Goal: Use online tool/utility: Utilize a website feature to perform a specific function

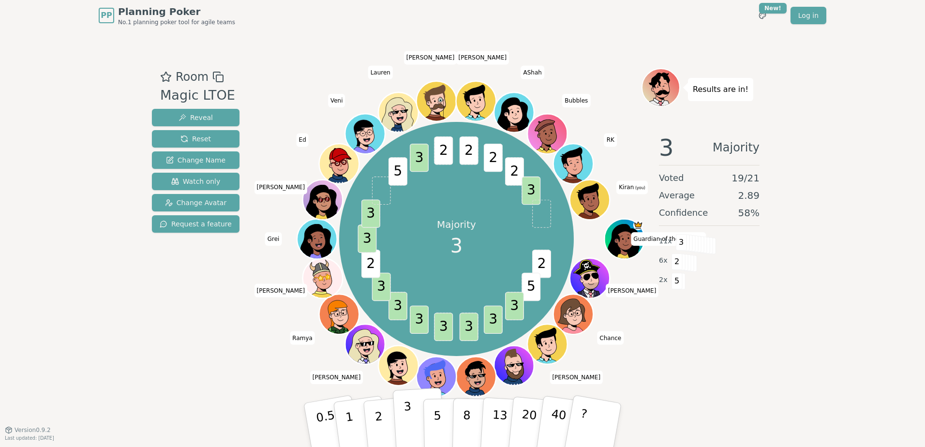
click at [405, 423] on p "3" at bounding box center [408, 425] width 11 height 53
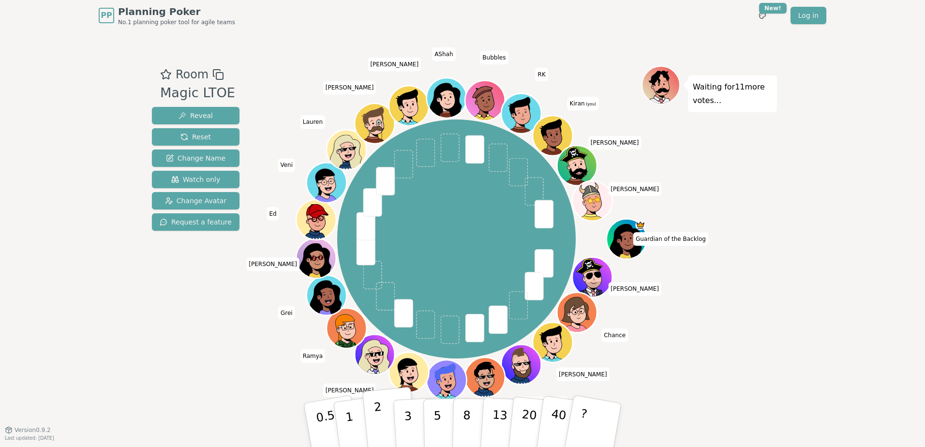
click at [382, 416] on button "2" at bounding box center [389, 425] width 55 height 77
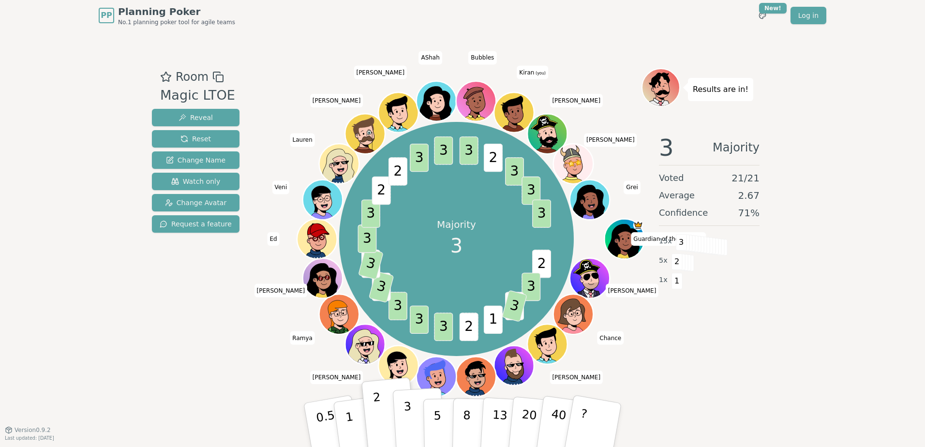
click at [404, 414] on p "3" at bounding box center [408, 425] width 11 height 53
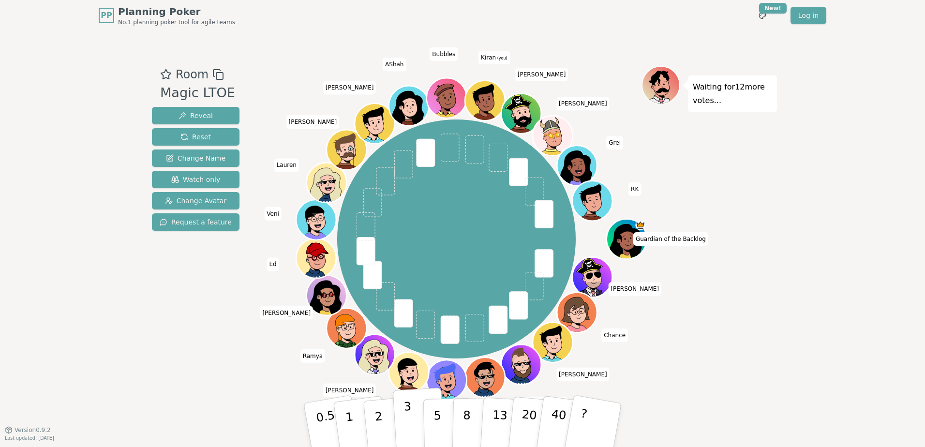
click at [415, 418] on button "3" at bounding box center [419, 424] width 53 height 75
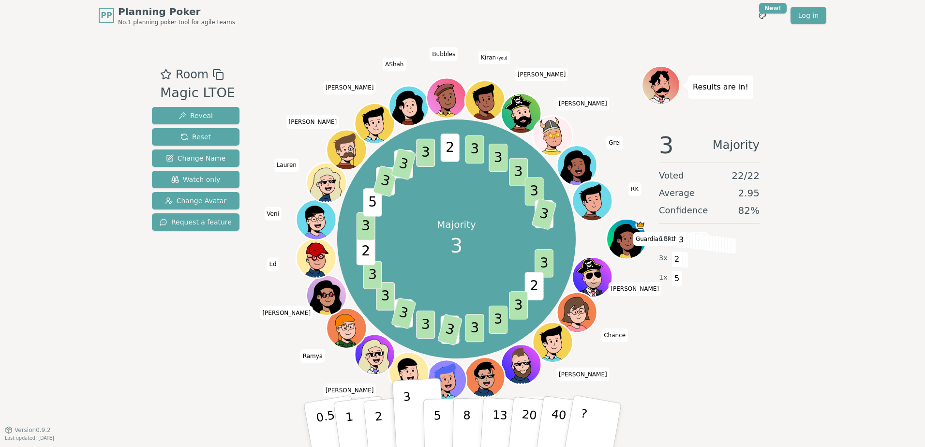
click at [123, 223] on div "PP Planning Poker No.1 planning poker tool for agile teams Toggle theme New! Lo…" at bounding box center [462, 223] width 925 height 447
click at [196, 138] on span "Reset" at bounding box center [195, 137] width 30 height 10
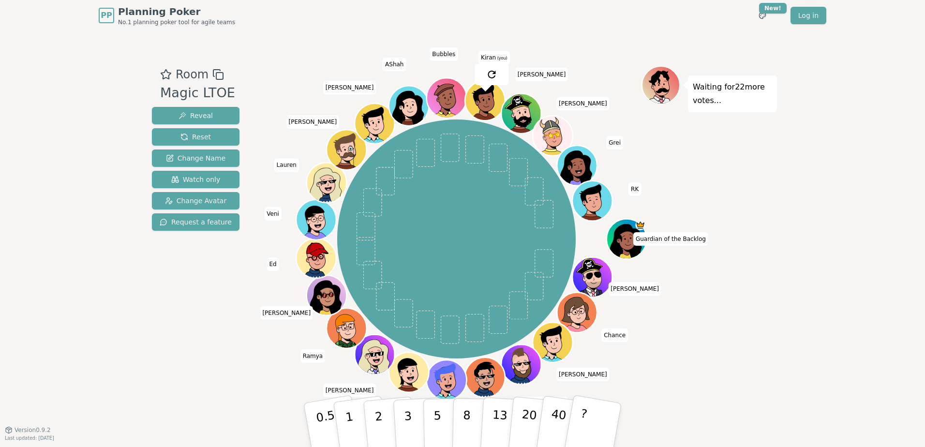
click at [244, 394] on div "Room Magic LTOE Reveal Reset Change Name Watch only Change Avatar Request a fea…" at bounding box center [462, 230] width 629 height 329
click at [210, 381] on div "Room Magic LTOE Reveal Reset Change Name Watch only Change Avatar Request a fea…" at bounding box center [195, 230] width 95 height 329
click at [191, 379] on div "Room Magic LTOE Reveal Reset Change Name Watch only Change Avatar Request a fea…" at bounding box center [195, 230] width 95 height 329
click at [160, 375] on div "Room Magic LTOE Reveal Reset Change Name Watch only Change Avatar Request a fea…" at bounding box center [195, 230] width 95 height 329
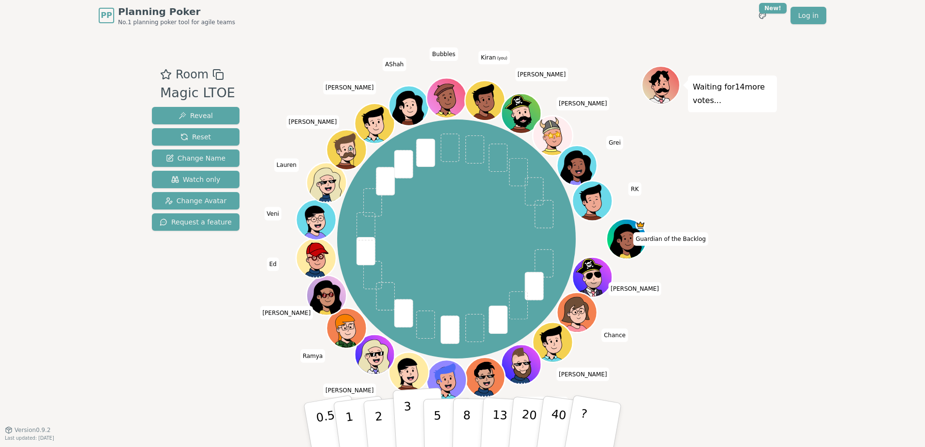
click at [408, 412] on p "3" at bounding box center [408, 425] width 11 height 53
click at [163, 381] on div "Room Magic LTOE Reveal Reset Change Name Watch only Change Avatar Request a fea…" at bounding box center [195, 230] width 95 height 329
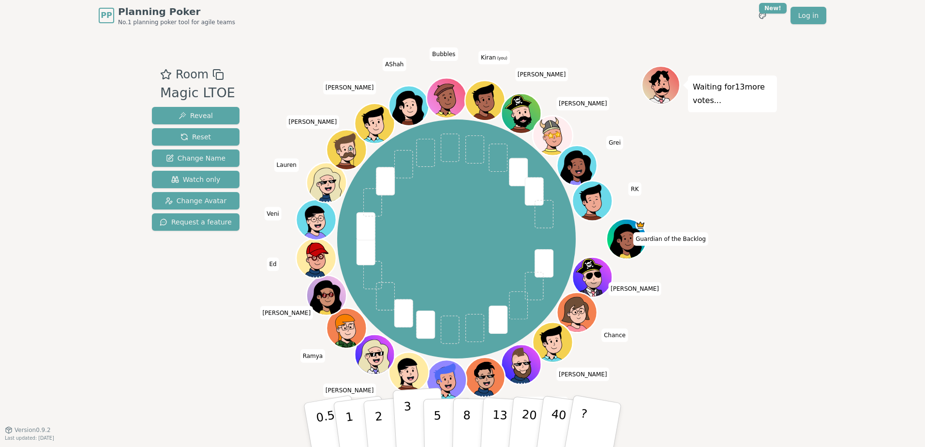
click at [405, 438] on button "3" at bounding box center [419, 424] width 53 height 75
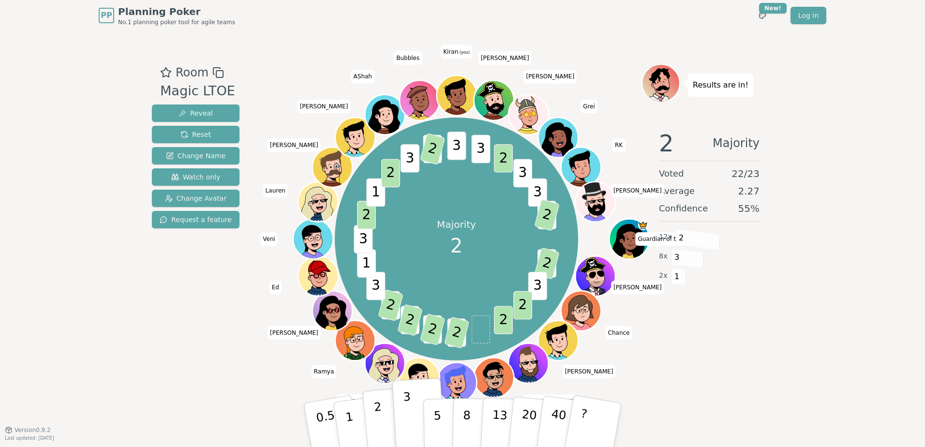
click at [380, 412] on p "2" at bounding box center [379, 426] width 13 height 53
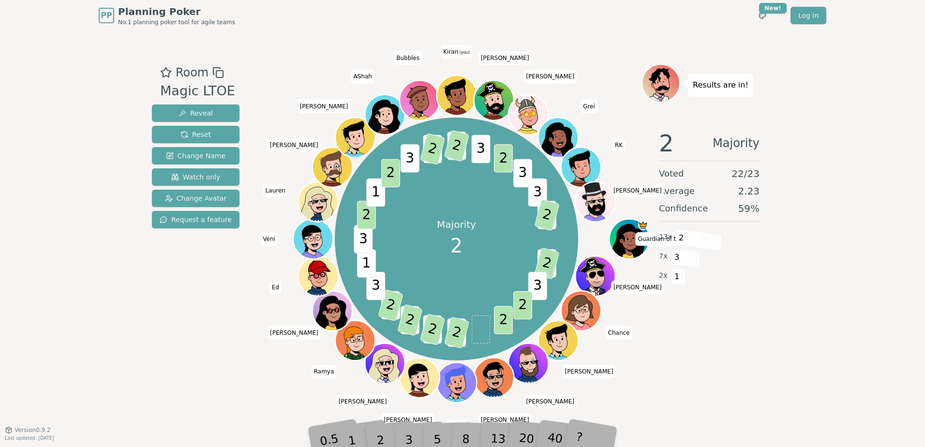
click at [217, 399] on div "Room Magic LTOE Reveal Reset Change Name Watch only Change Avatar Request a fea…" at bounding box center [462, 230] width 629 height 398
click at [192, 371] on div "Room Magic LTOE Reveal Reset Change Name Watch only Change Avatar Request a fea…" at bounding box center [195, 230] width 95 height 333
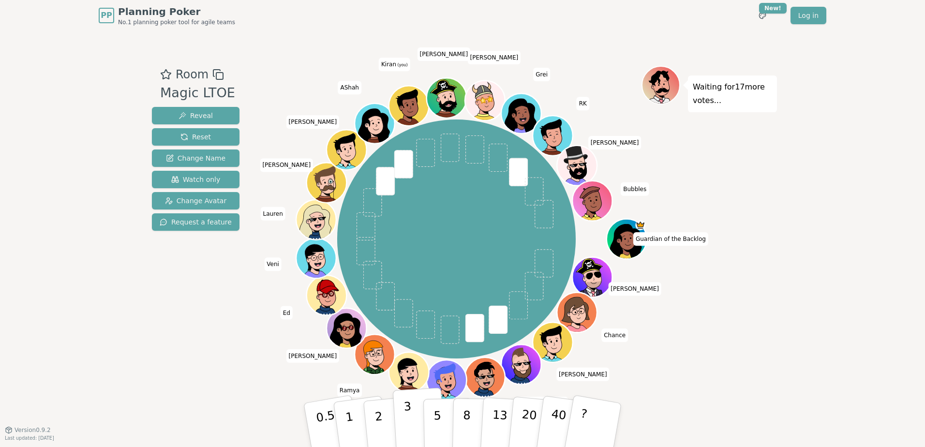
click at [412, 413] on button "3" at bounding box center [419, 424] width 53 height 75
click at [410, 425] on p "3" at bounding box center [408, 425] width 11 height 53
